Goal: Task Accomplishment & Management: Manage account settings

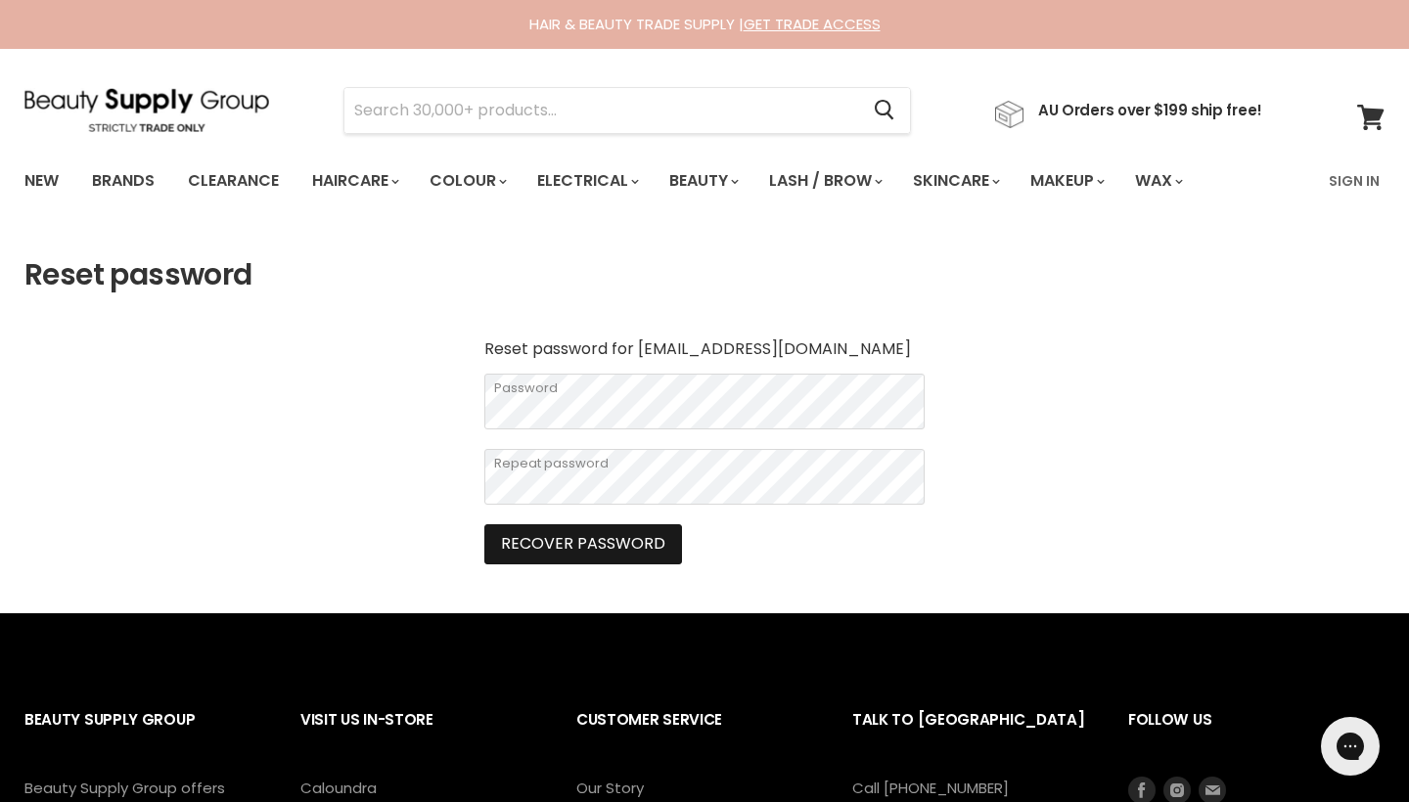
click at [632, 540] on button "Recover password" at bounding box center [583, 543] width 198 height 39
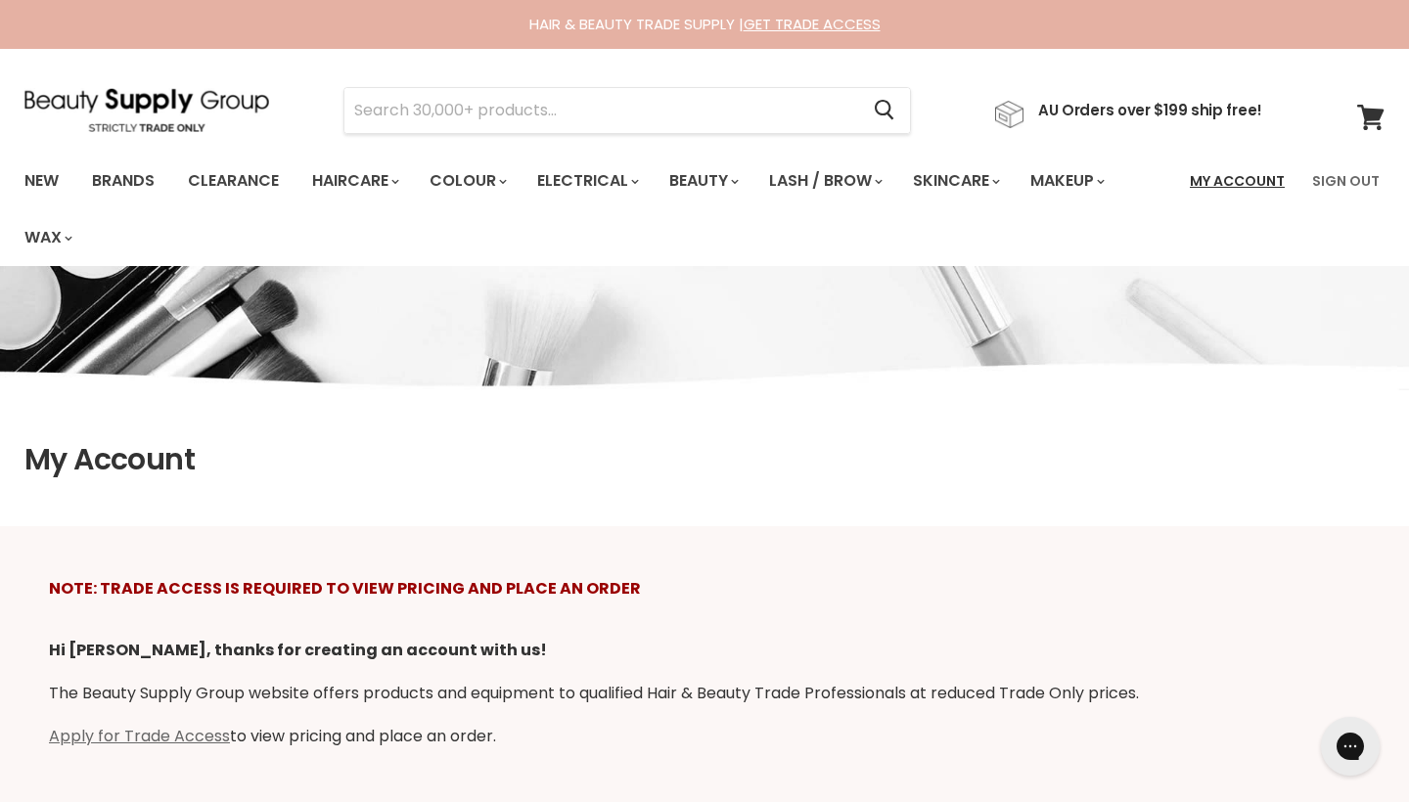
click at [1271, 164] on link "My Account" at bounding box center [1237, 180] width 118 height 41
click at [1269, 181] on link "My Account" at bounding box center [1237, 180] width 118 height 41
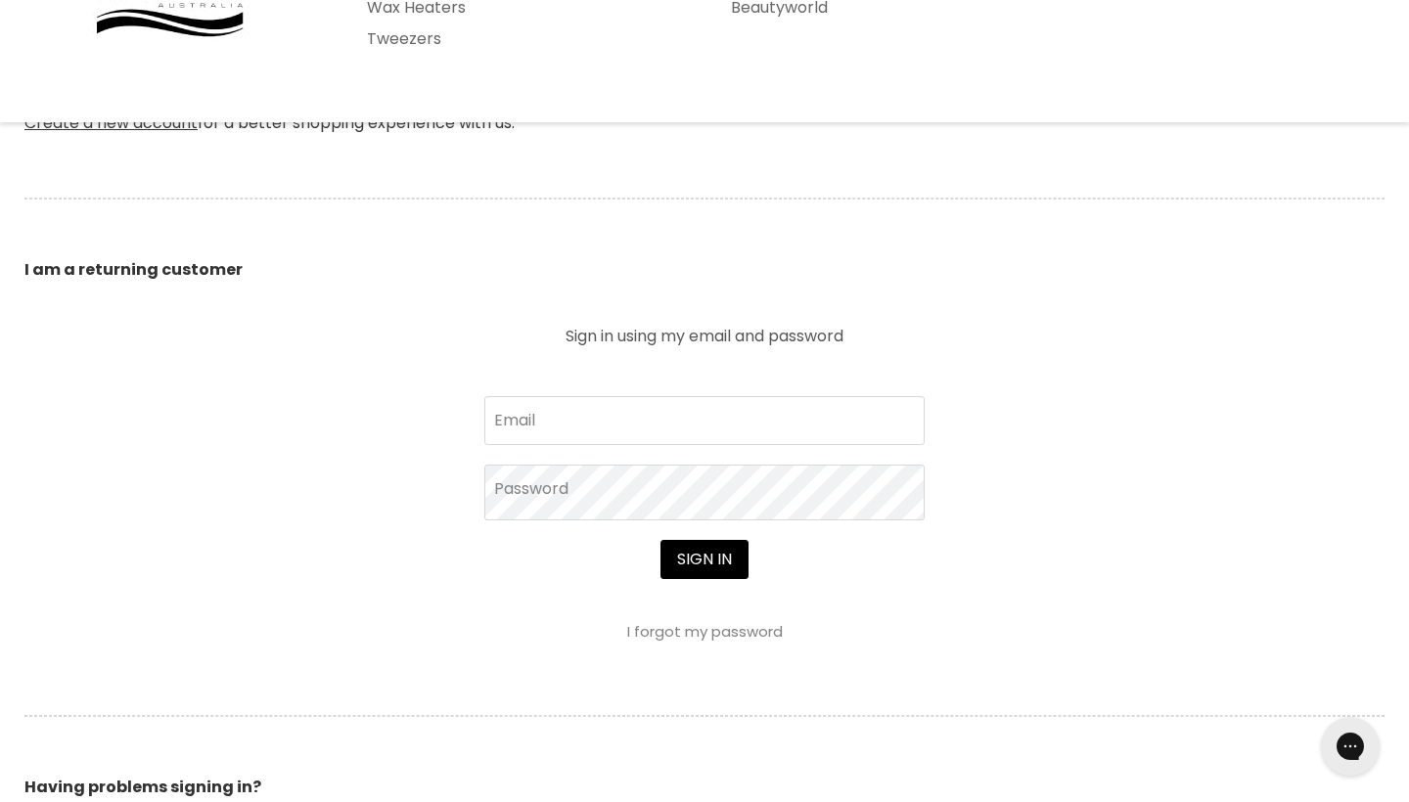
scroll to position [496, 0]
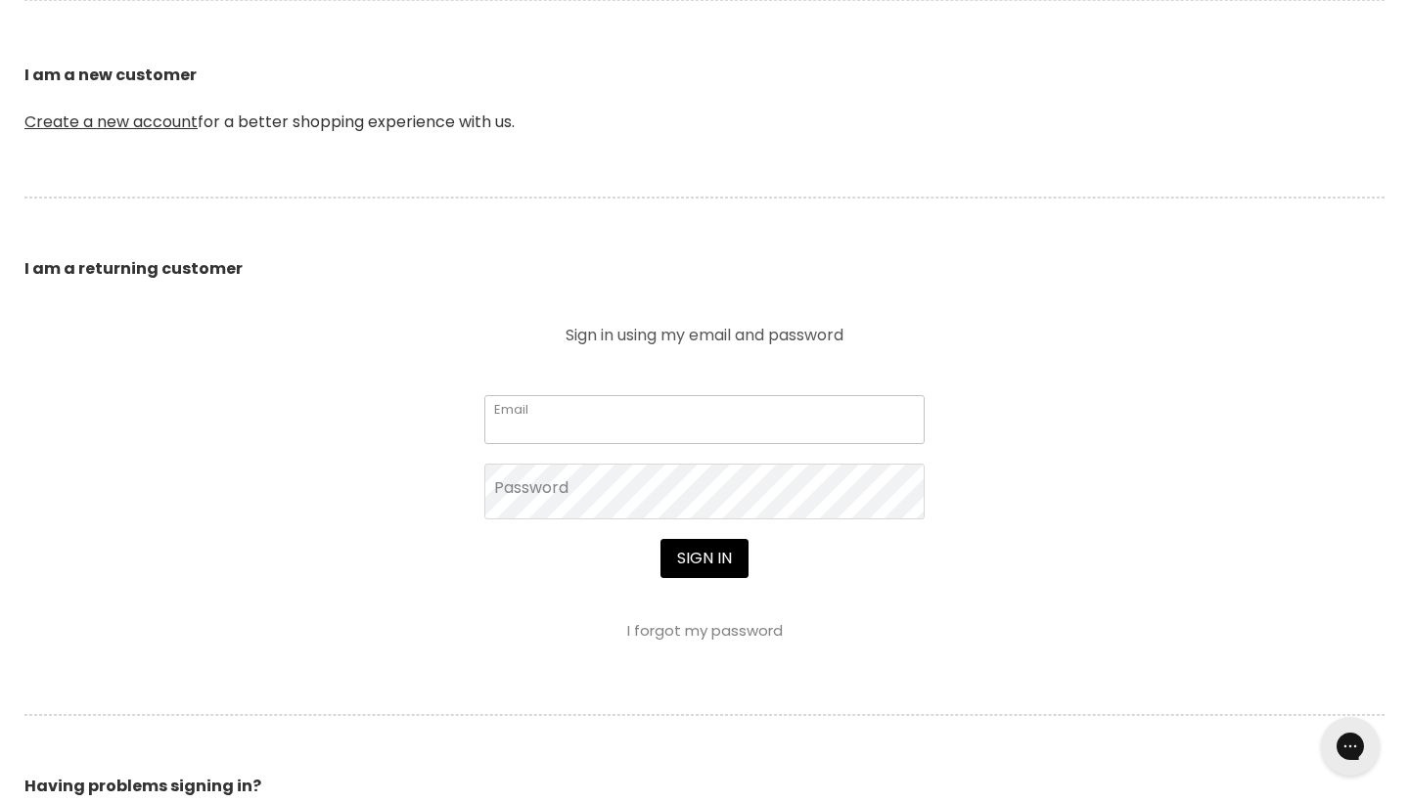
type input "lbentley335@gmail.com"
click at [703, 562] on button "Sign in" at bounding box center [704, 558] width 88 height 39
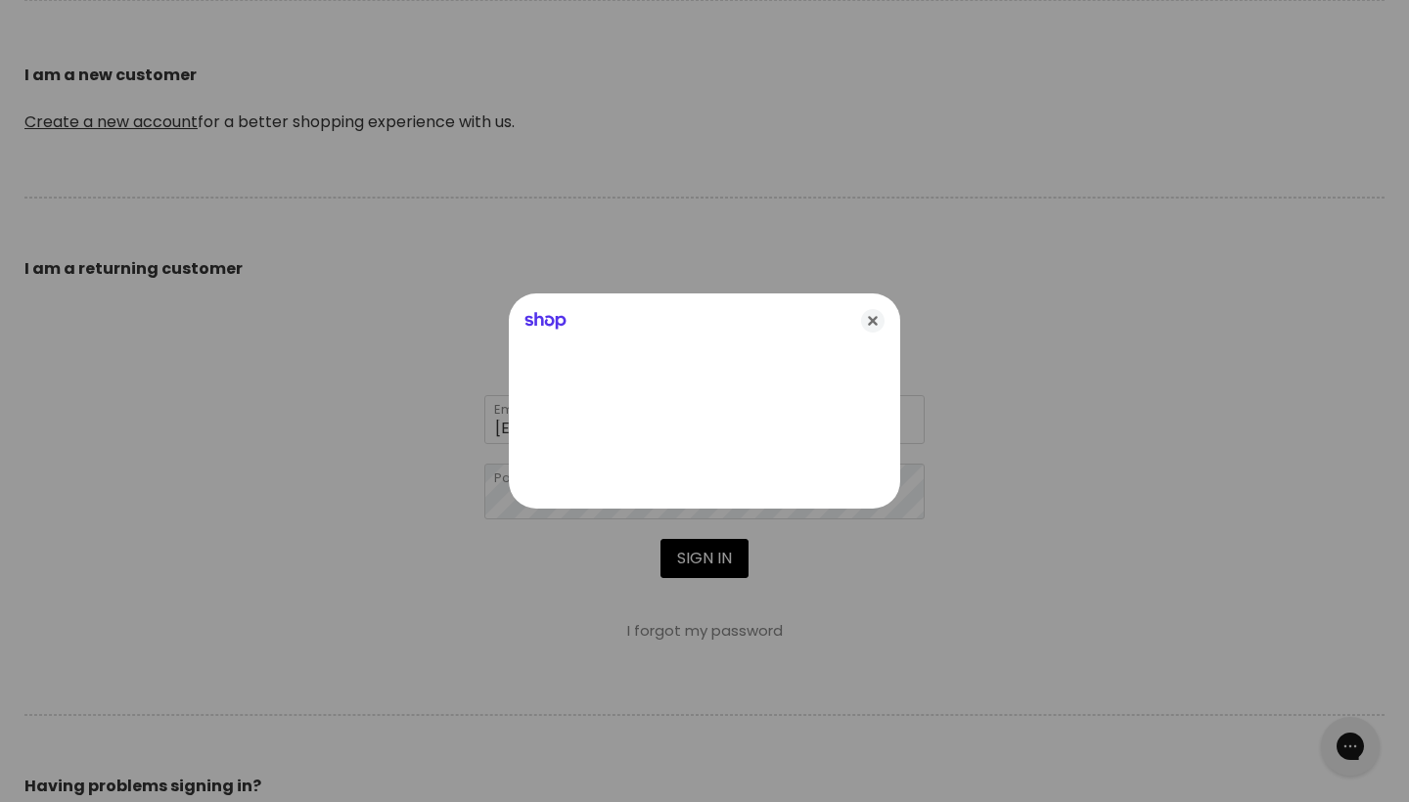
click at [692, 562] on div at bounding box center [704, 401] width 1409 height 802
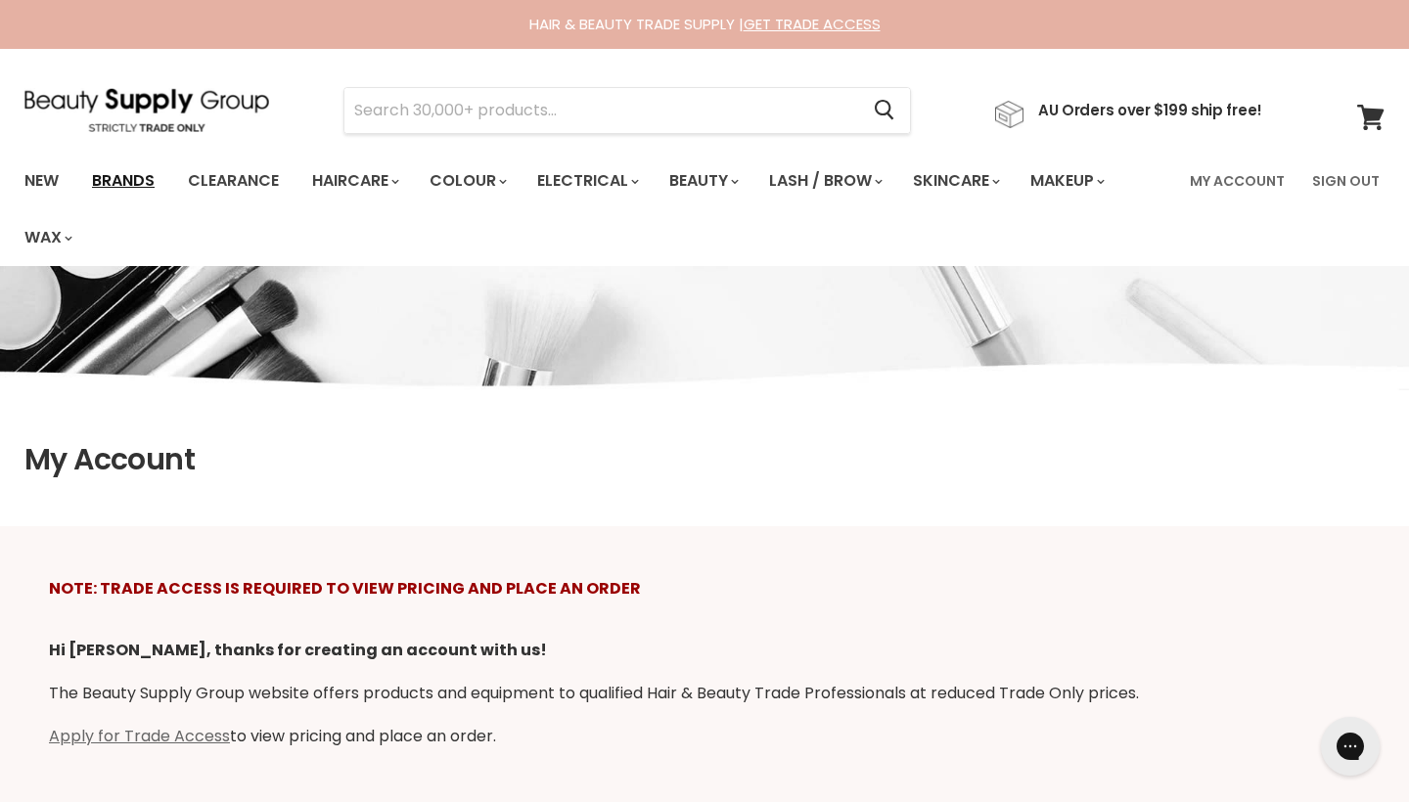
click at [134, 182] on link "Brands" at bounding box center [123, 180] width 92 height 41
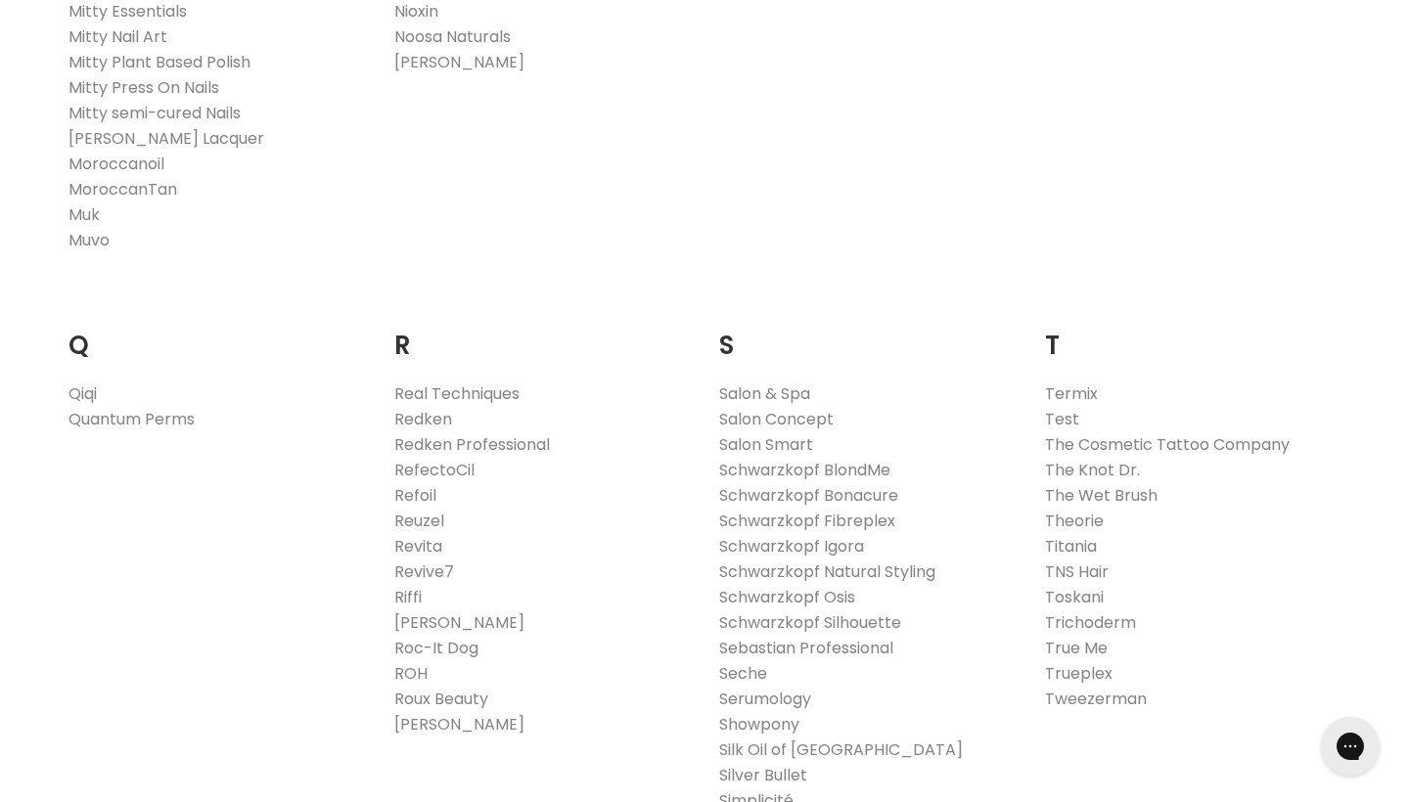
scroll to position [2791, 0]
click at [850, 546] on link "Schwarzkopf Igora" at bounding box center [791, 545] width 145 height 23
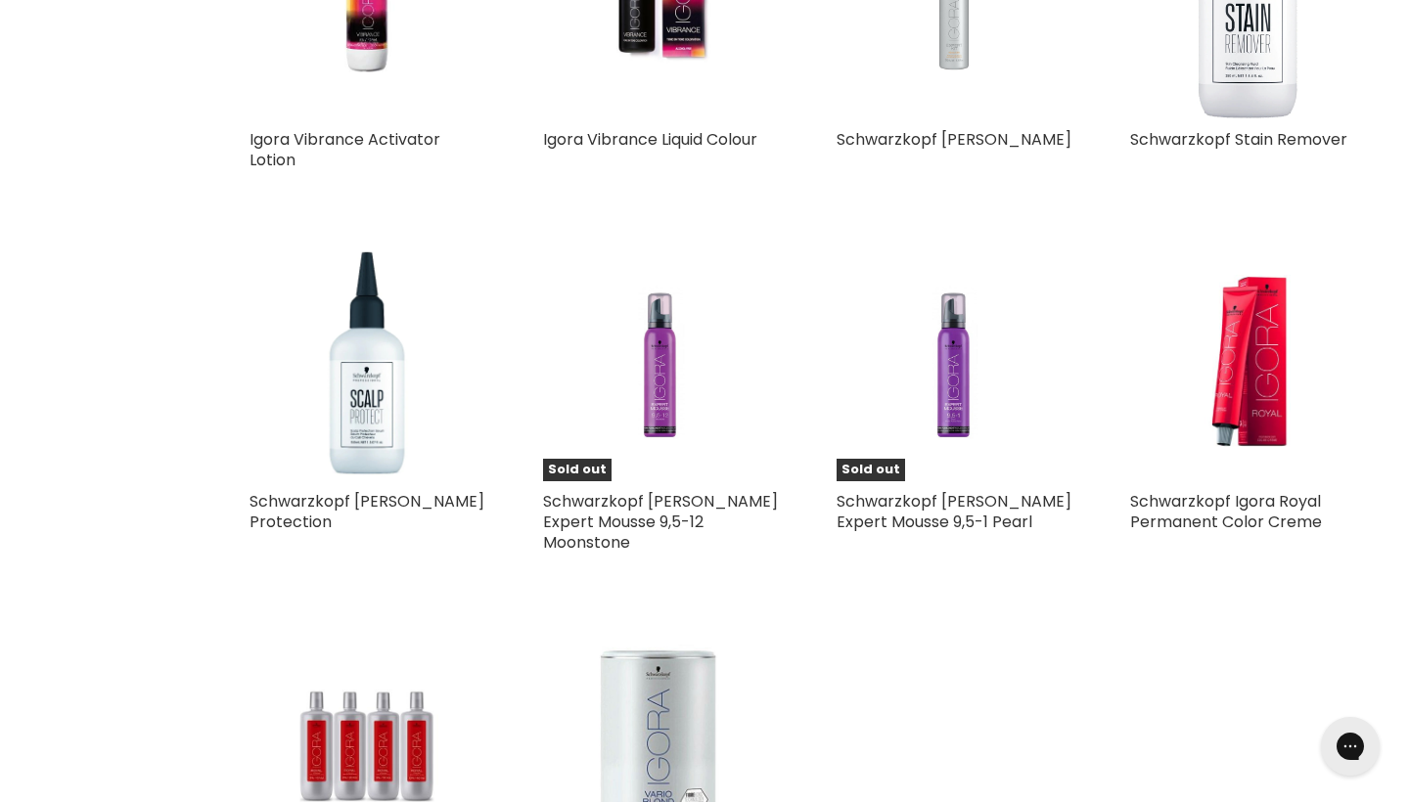
scroll to position [1305, 0]
click at [850, 546] on div "Schwarzkopf Chroma ID Colour Masks Schwarzkopf Igora Schwarzkopf Igora Zero [ME…" at bounding box center [807, 215] width 1154 height 1471
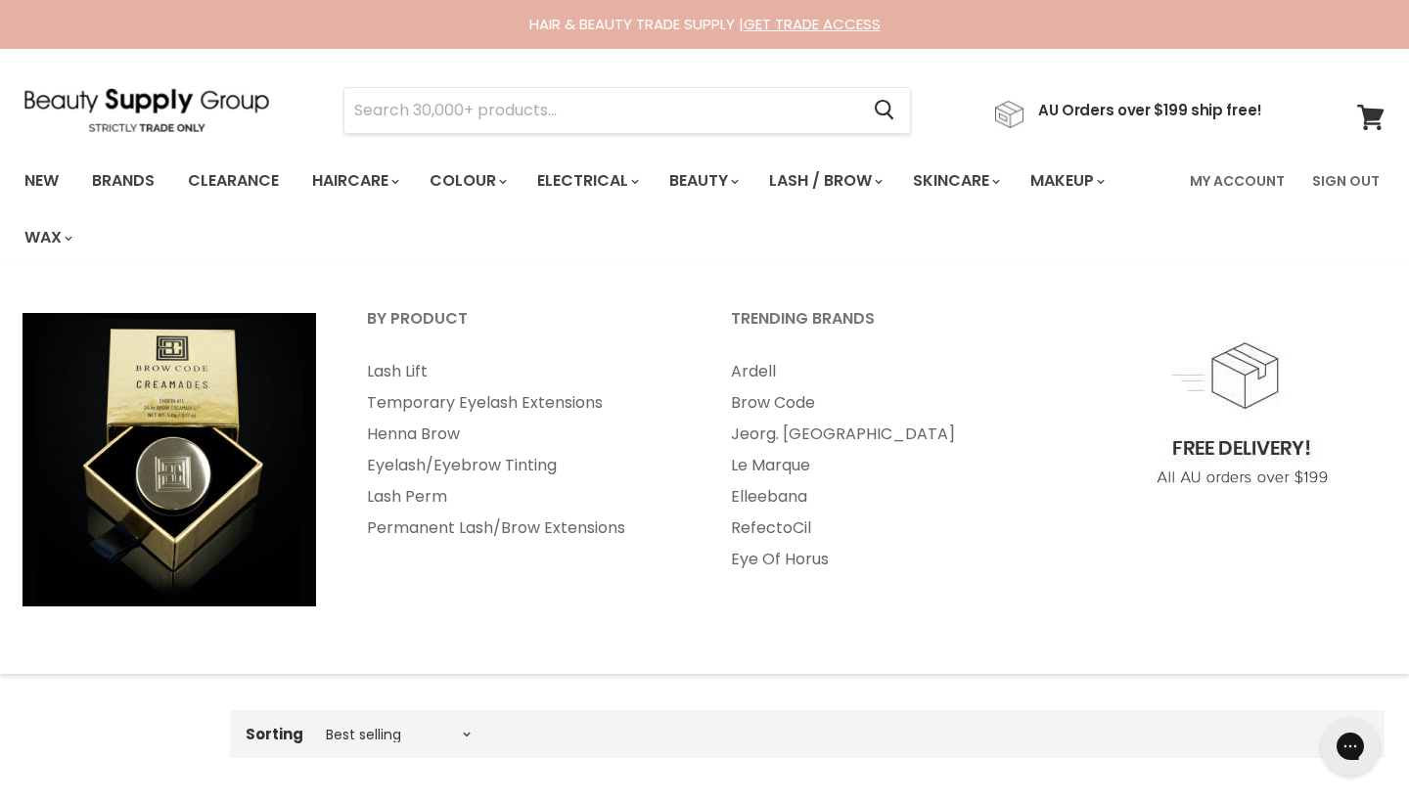
scroll to position [0, 0]
